Goal: Information Seeking & Learning: Learn about a topic

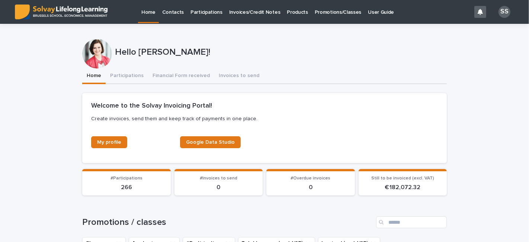
click at [327, 13] on p "Promotions/Classes" at bounding box center [337, 8] width 46 height 16
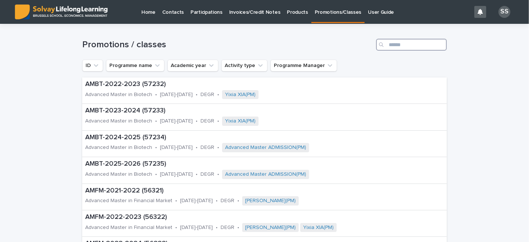
click at [399, 46] on input "Search" at bounding box center [411, 45] width 71 height 12
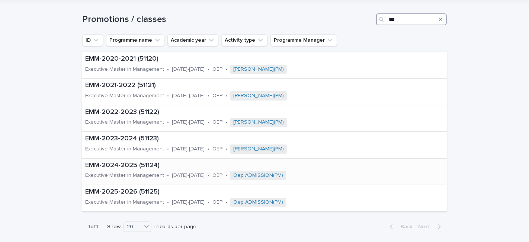
scroll to position [25, 0]
type input "***"
click at [137, 193] on p "EMM-2025-2026 (51125)" at bounding box center [223, 192] width 277 height 8
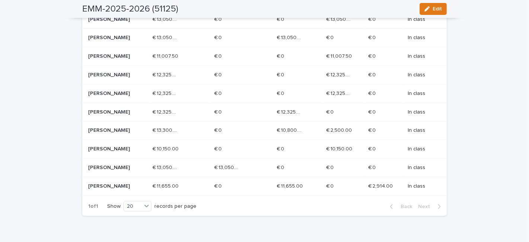
scroll to position [344, 0]
